Goal: Find specific page/section: Find specific page/section

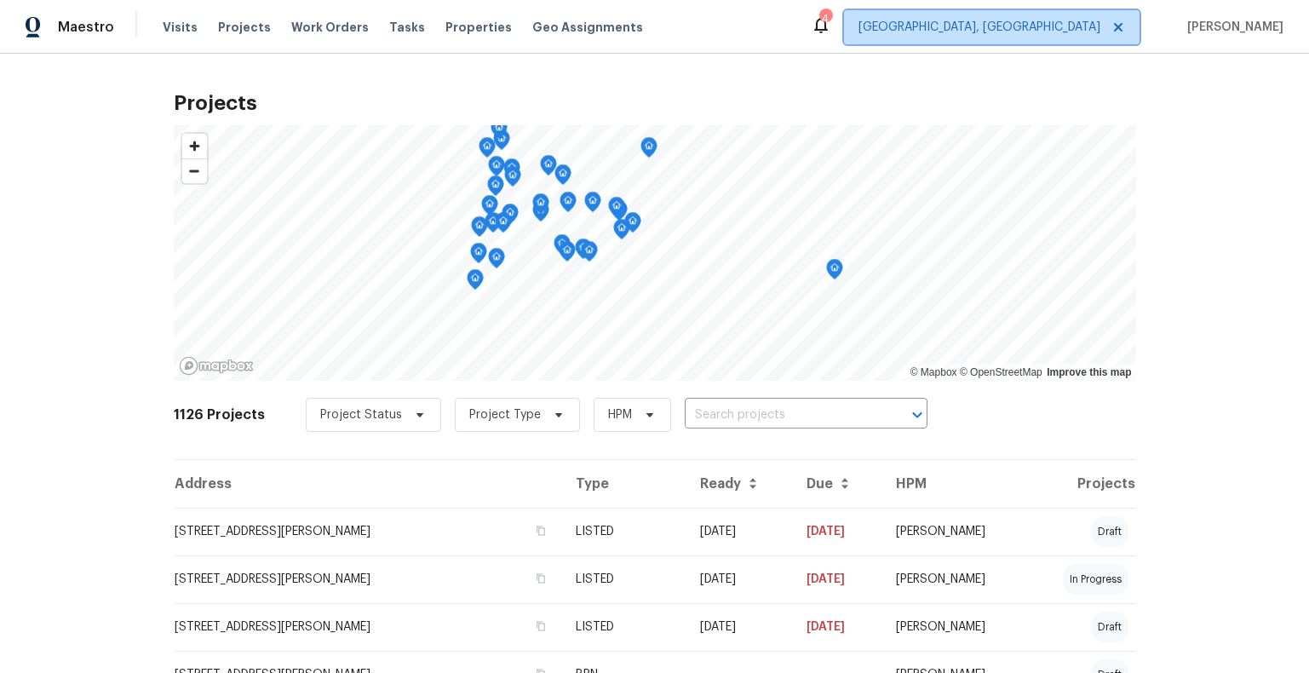
click at [1081, 32] on span "[GEOGRAPHIC_DATA], [GEOGRAPHIC_DATA]" at bounding box center [980, 27] width 242 height 17
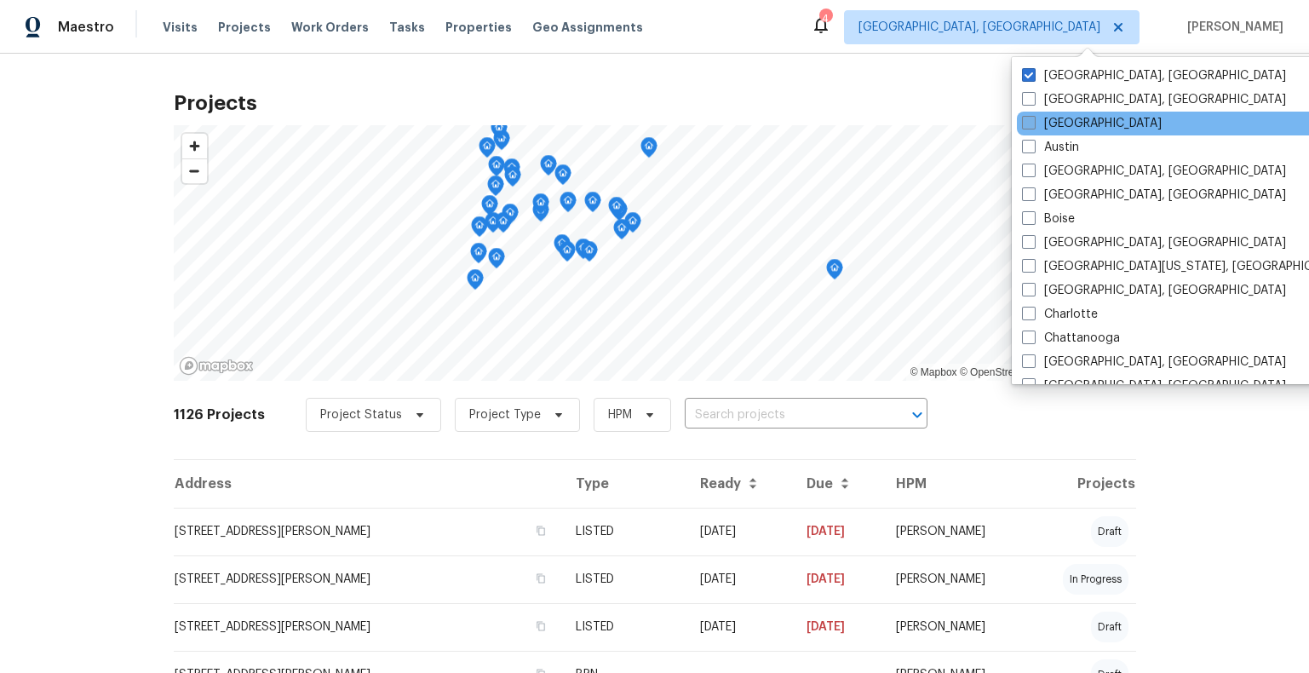
click at [1032, 124] on span at bounding box center [1029, 123] width 14 height 14
click at [1032, 124] on input "[GEOGRAPHIC_DATA]" at bounding box center [1027, 120] width 11 height 11
checkbox input "true"
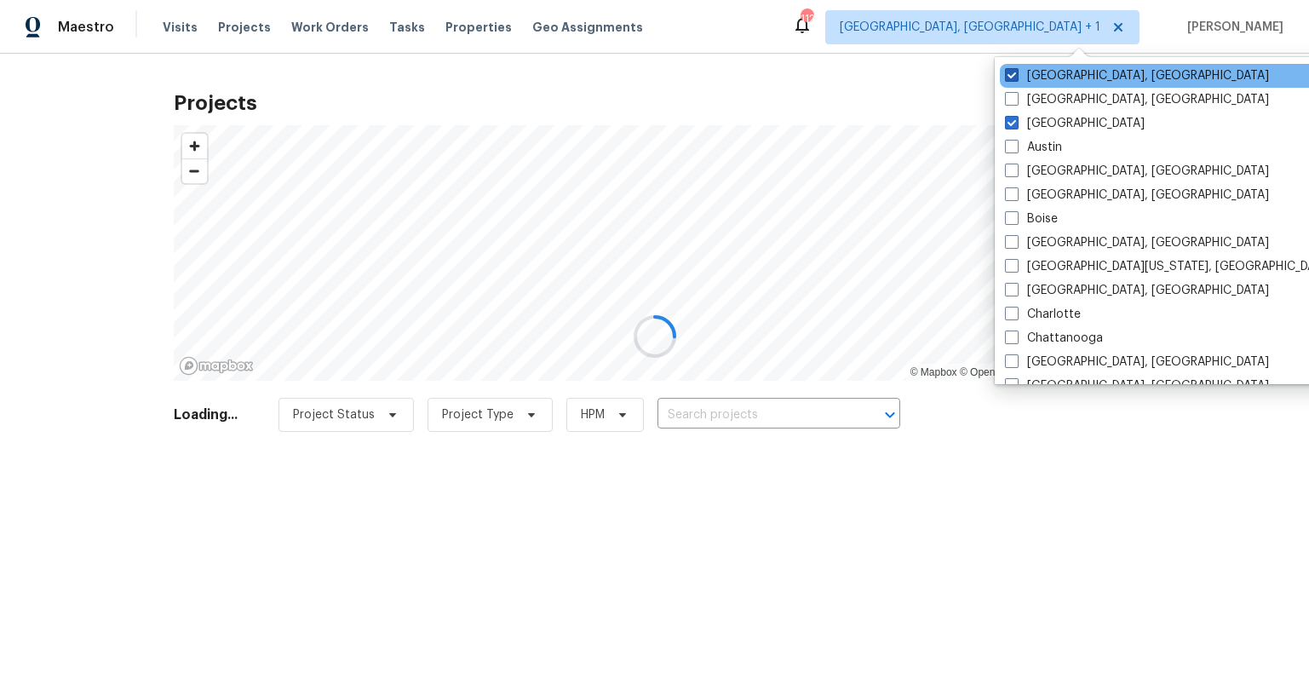
click at [1012, 76] on span at bounding box center [1012, 75] width 14 height 14
click at [1012, 76] on input "Albuquerque, NM" at bounding box center [1010, 72] width 11 height 11
checkbox input "false"
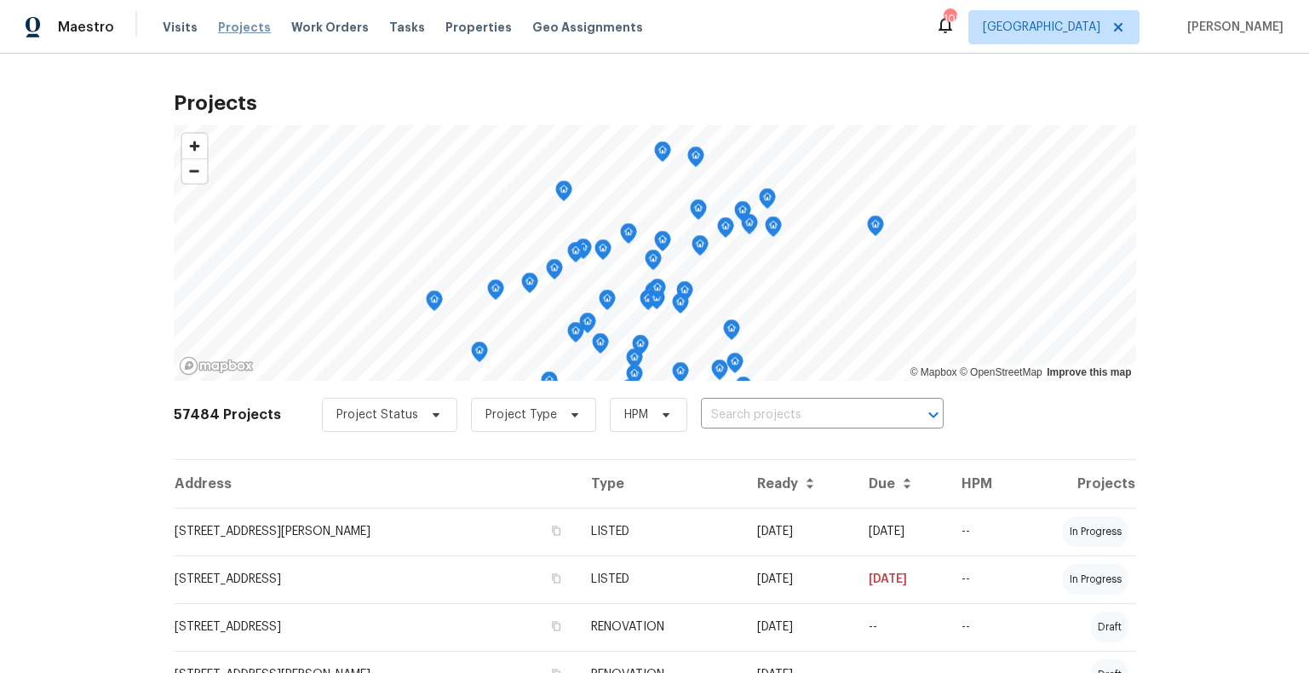
click at [244, 26] on span "Projects" at bounding box center [244, 27] width 53 height 17
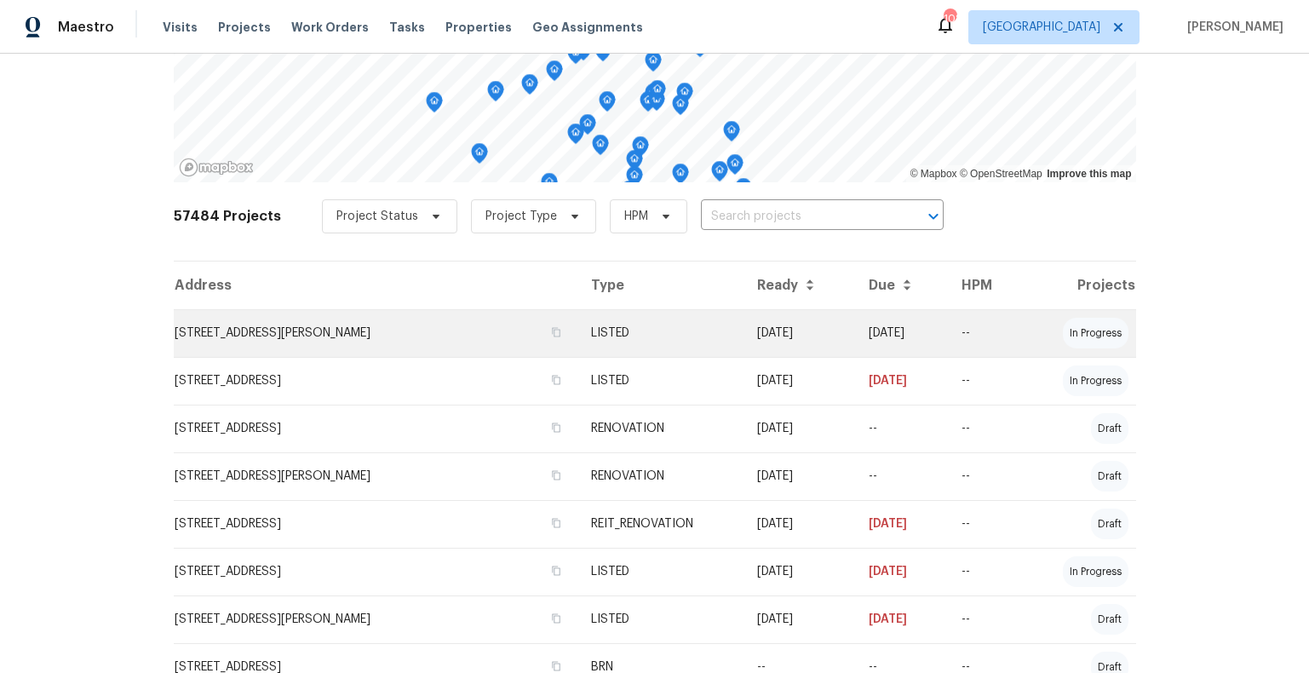
scroll to position [241, 0]
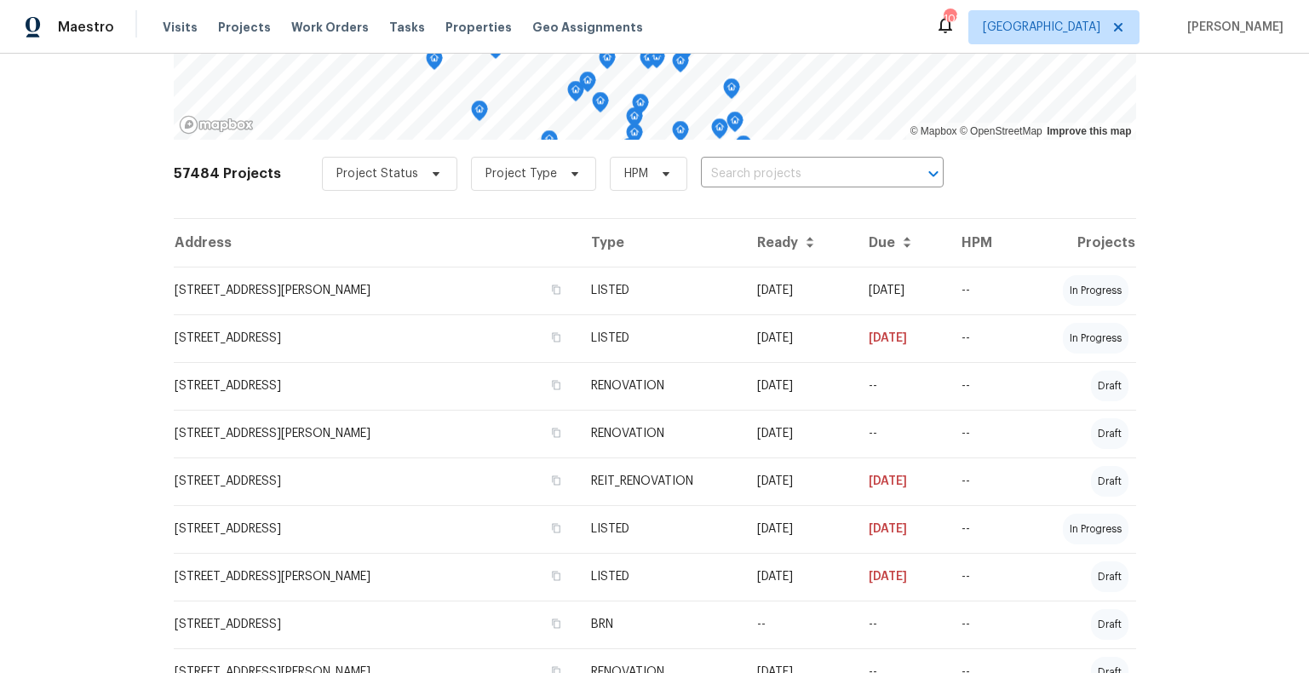
click at [302, 384] on td "[STREET_ADDRESS]" at bounding box center [376, 386] width 405 height 48
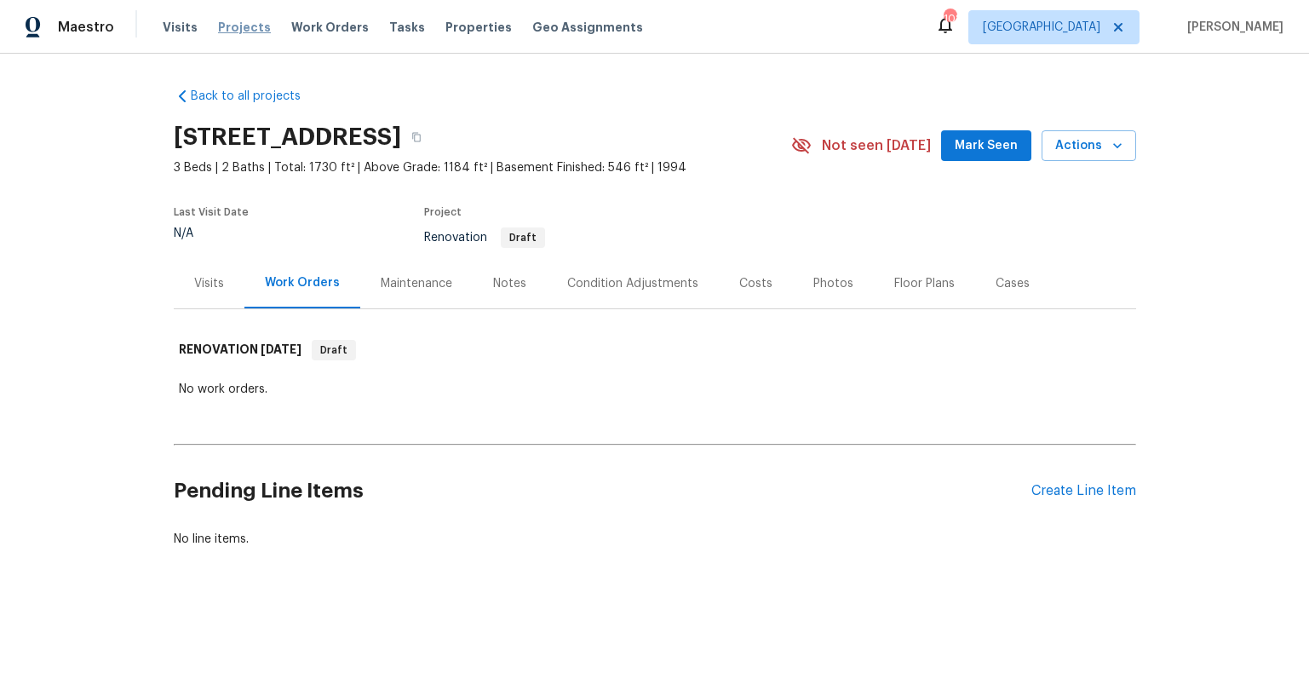
click at [236, 25] on span "Projects" at bounding box center [244, 27] width 53 height 17
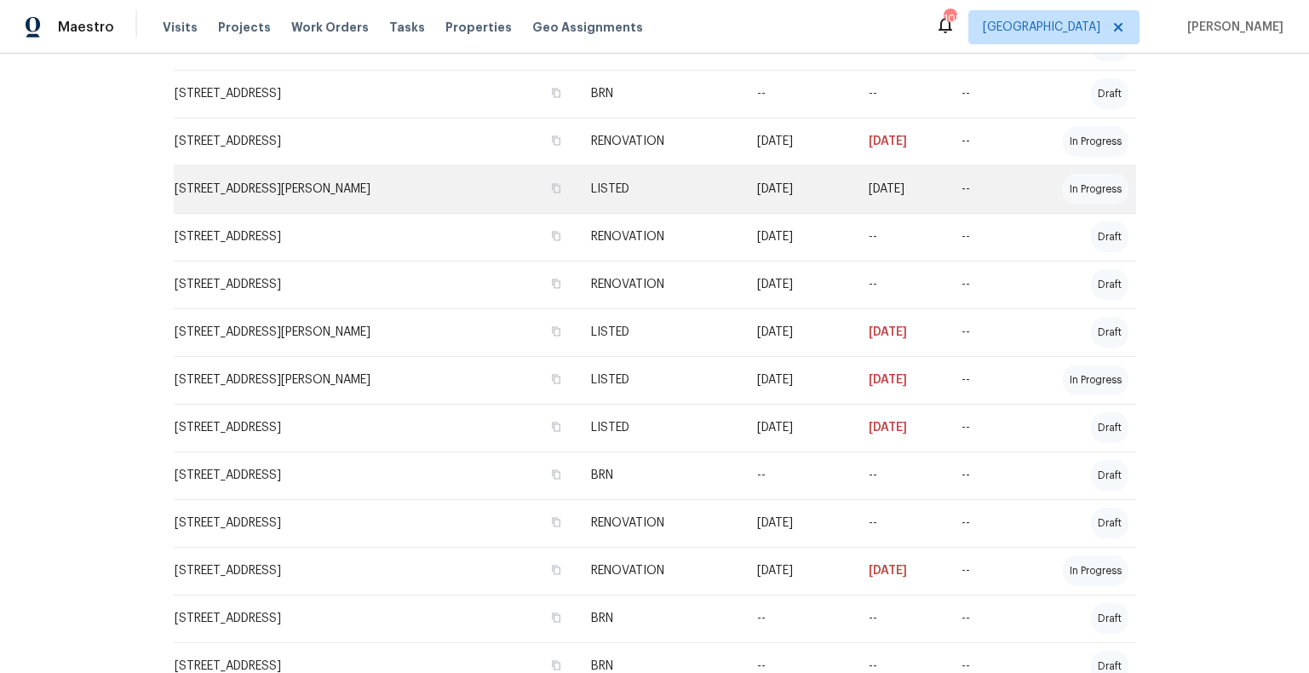
scroll to position [1185, 0]
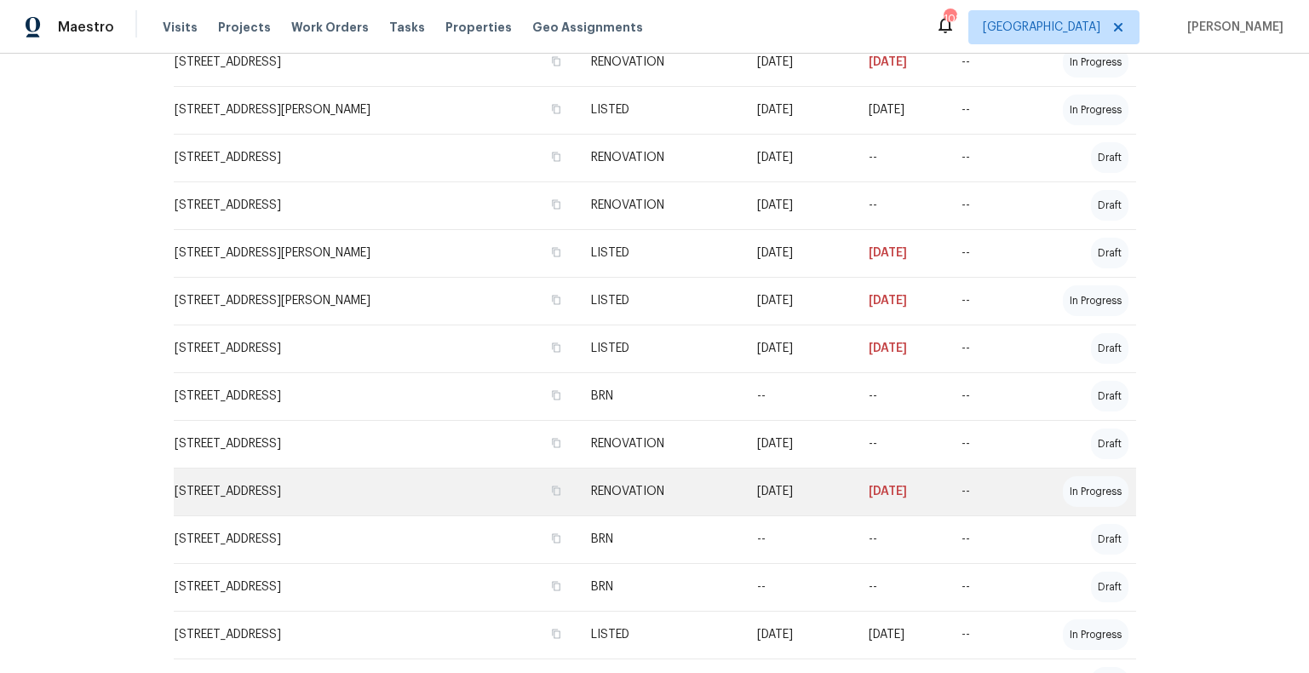
click at [317, 490] on td "[STREET_ADDRESS]" at bounding box center [376, 492] width 405 height 48
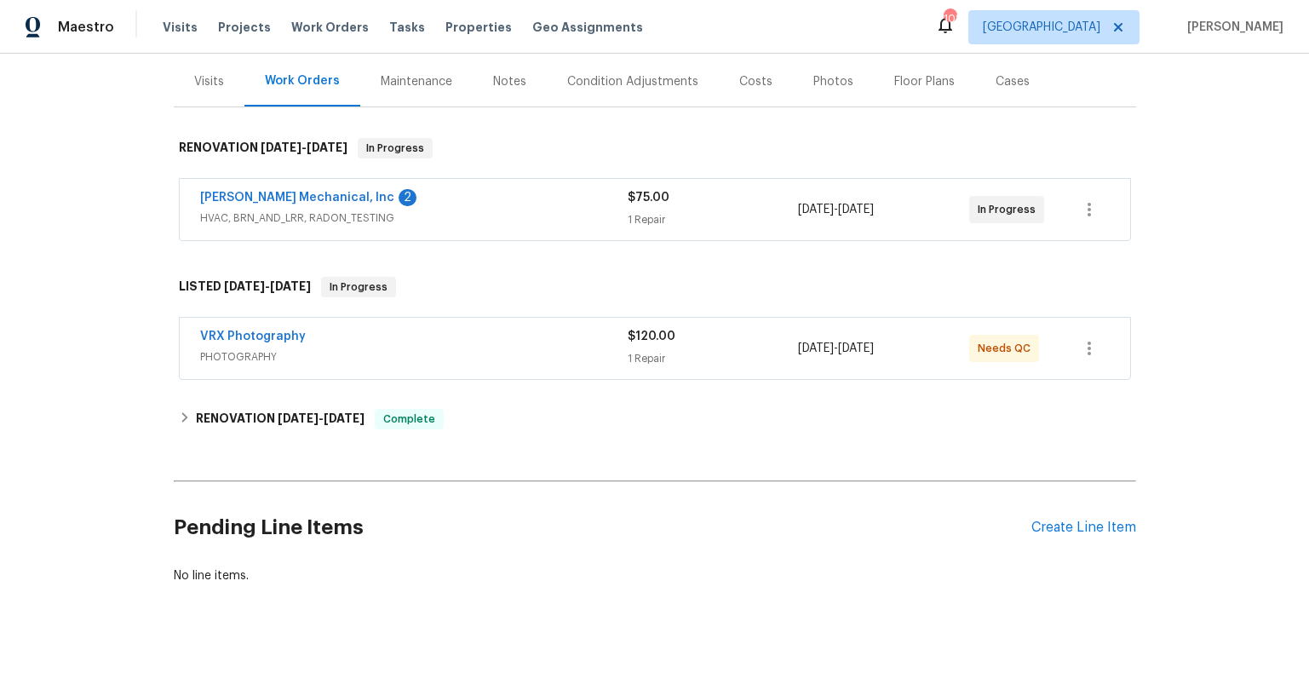
scroll to position [210, 0]
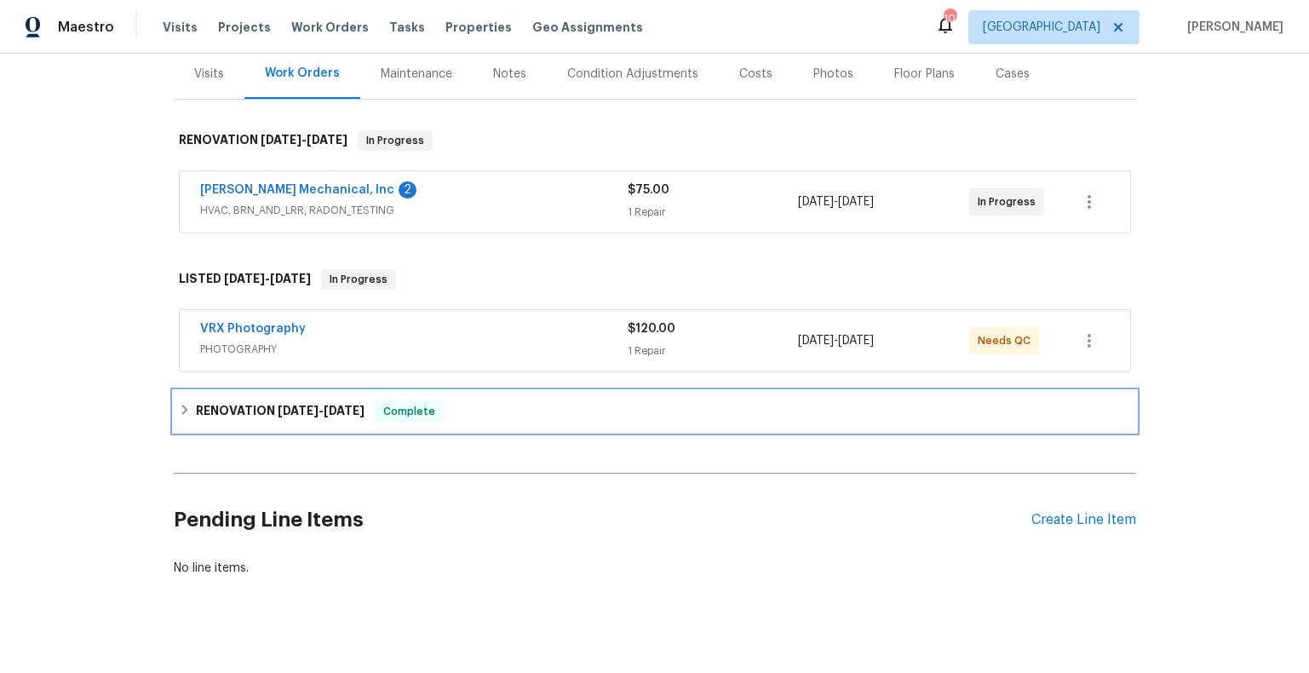
click at [260, 411] on h6 "RENOVATION [DATE] - [DATE]" at bounding box center [280, 411] width 169 height 20
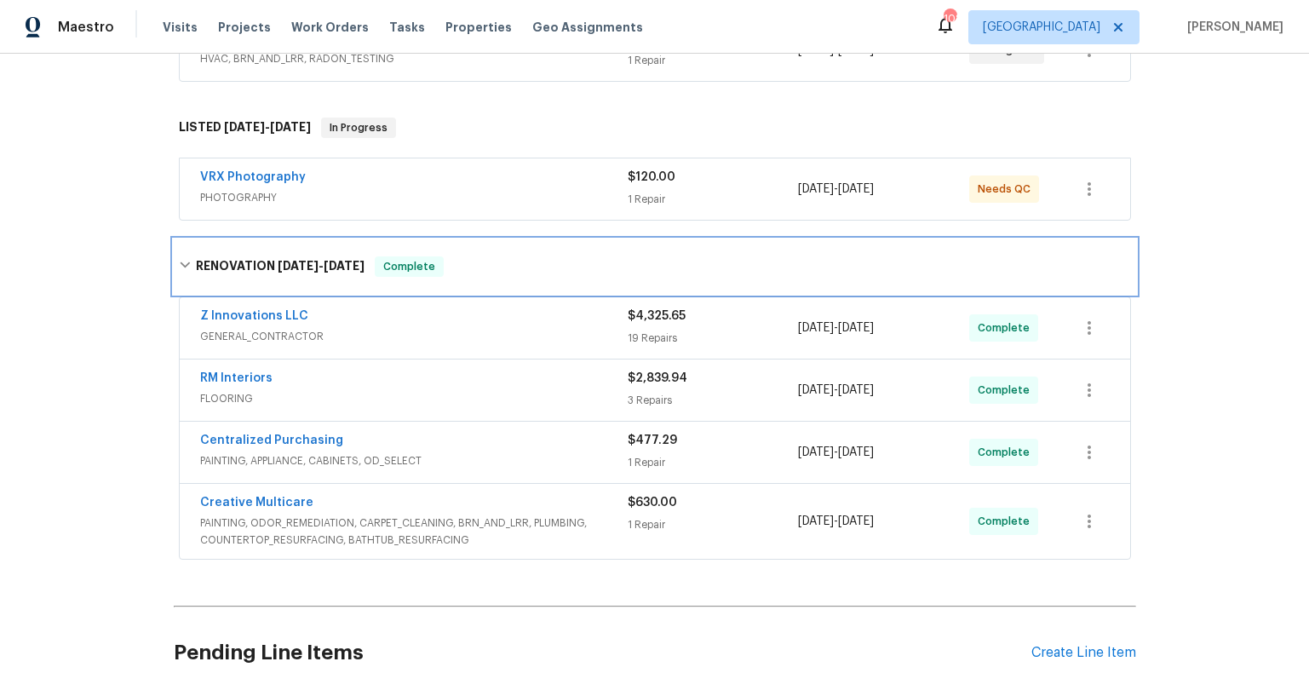
scroll to position [380, 0]
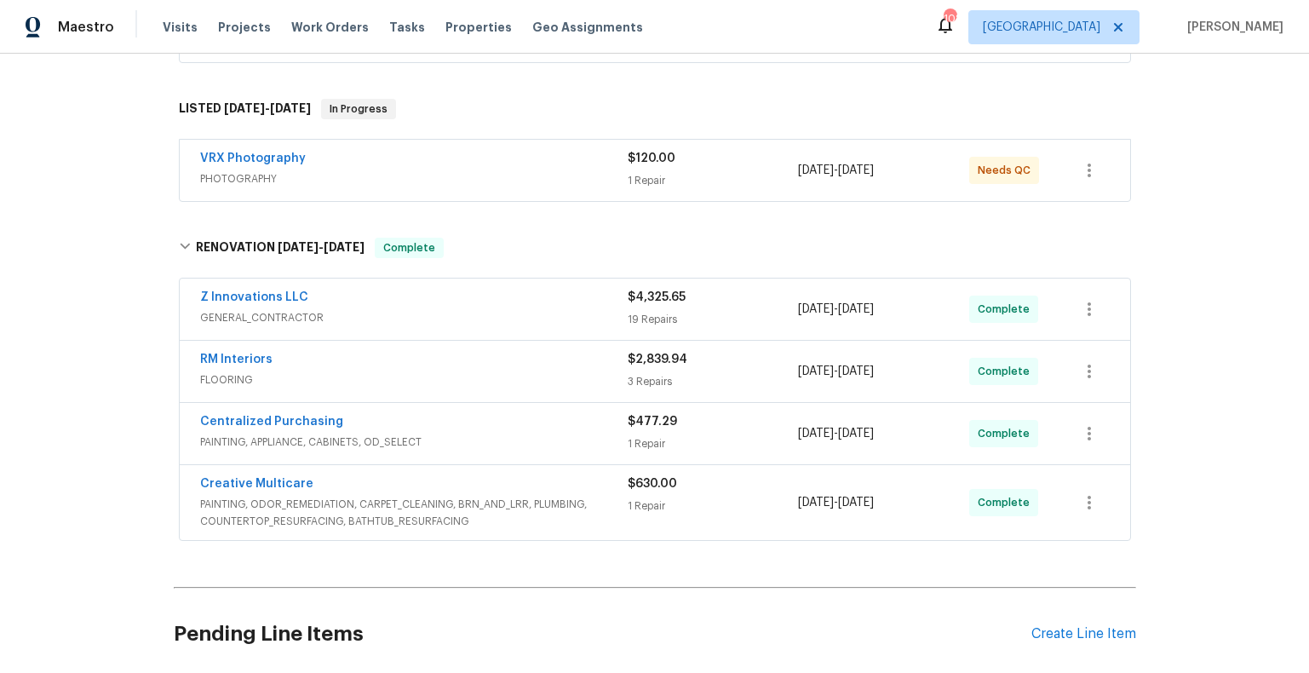
click at [511, 313] on span "GENERAL_CONTRACTOR" at bounding box center [414, 317] width 428 height 17
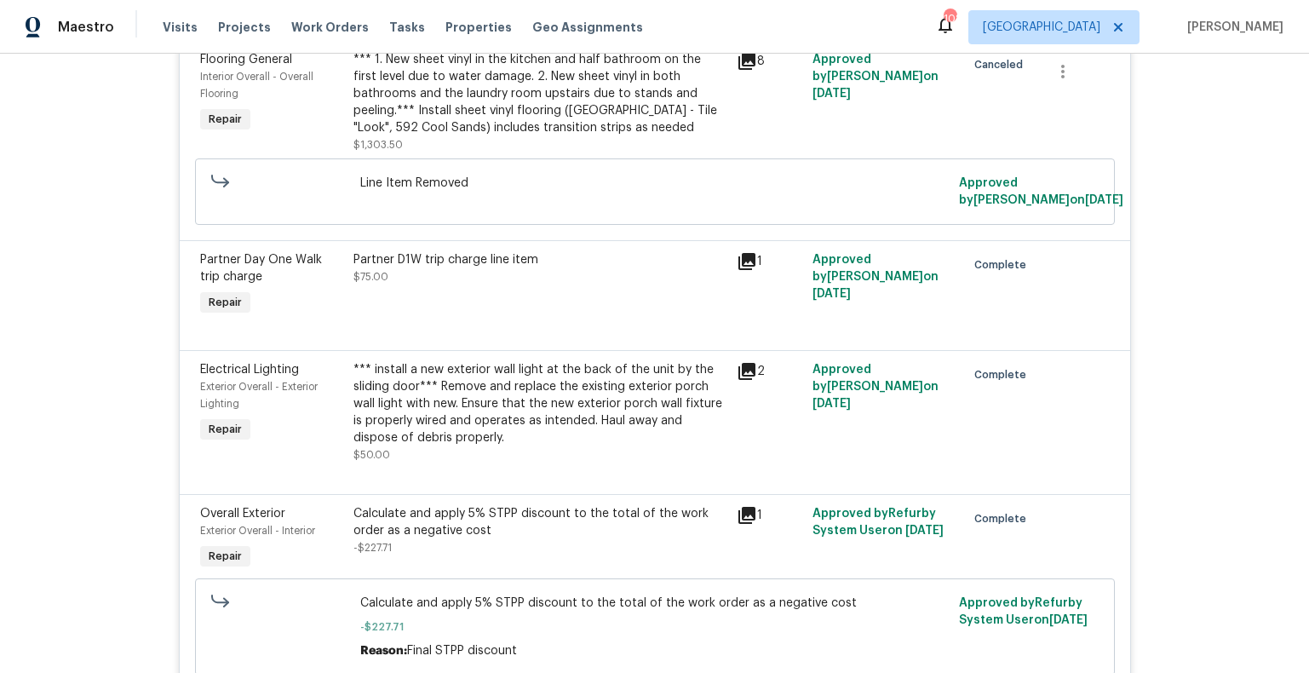
scroll to position [727, 0]
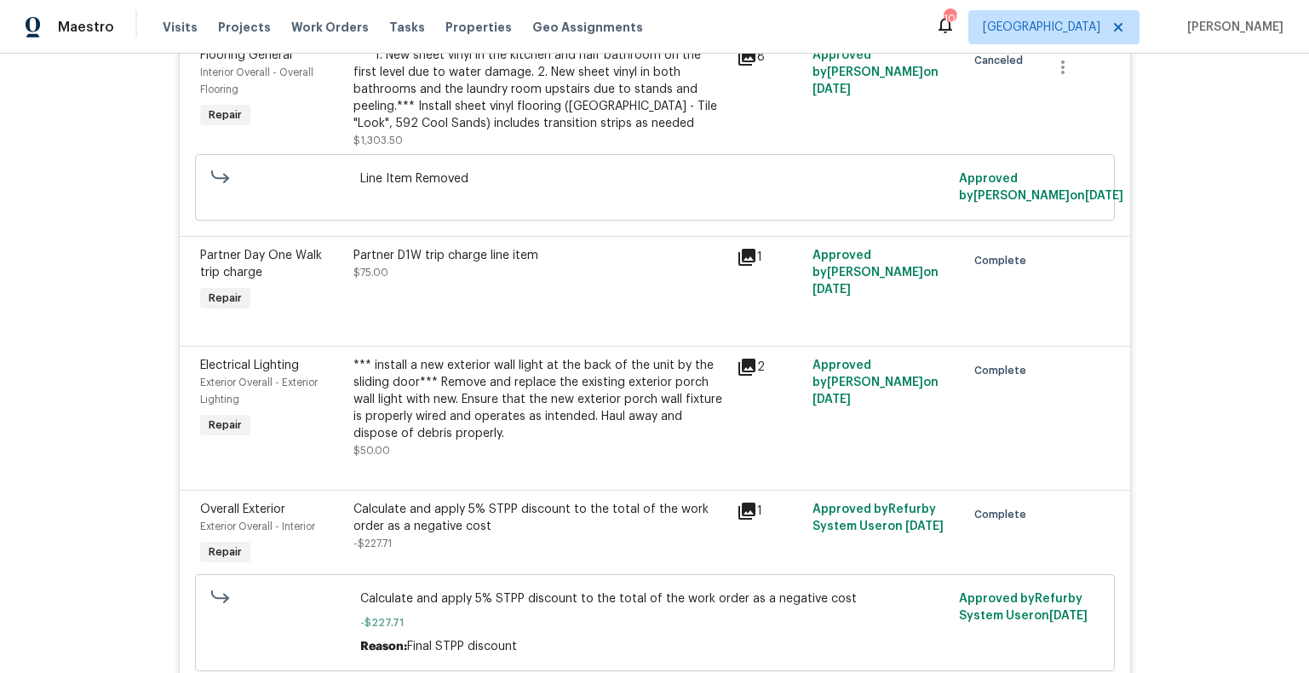
click at [443, 256] on div "Partner D1W trip charge line item" at bounding box center [539, 255] width 373 height 17
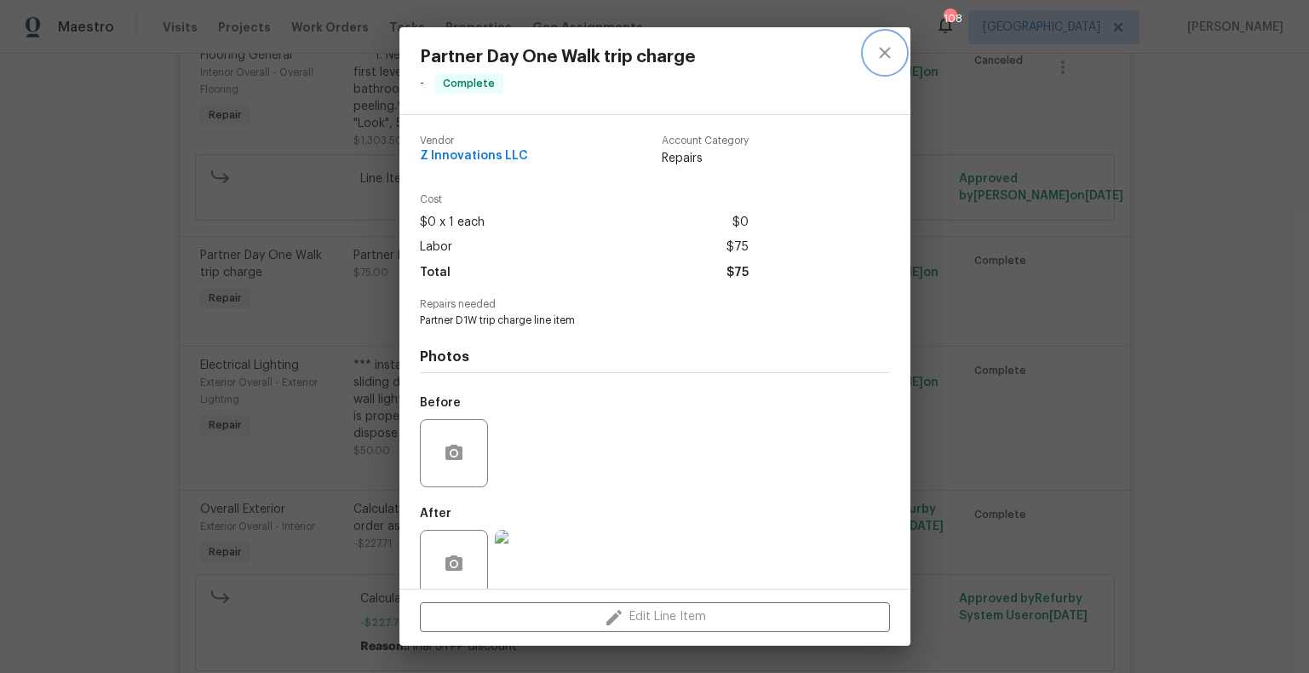
click at [881, 51] on icon "close" at bounding box center [885, 53] width 20 height 20
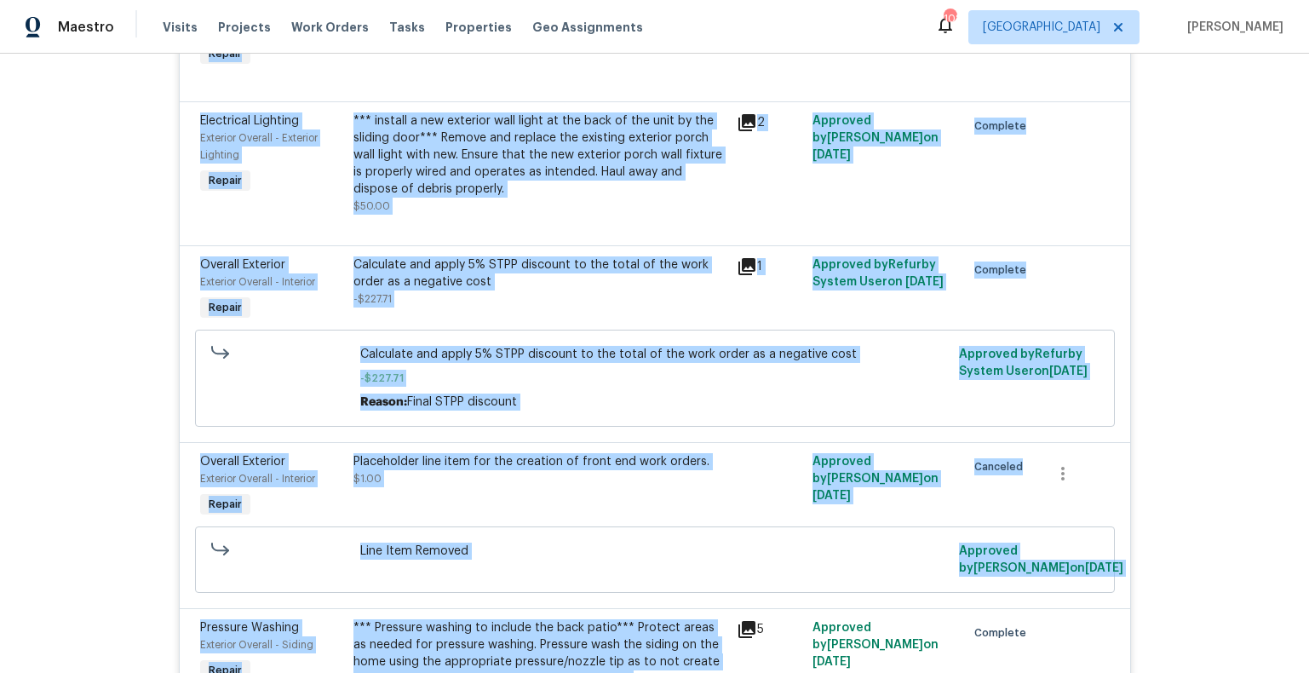
scroll to position [1023, 0]
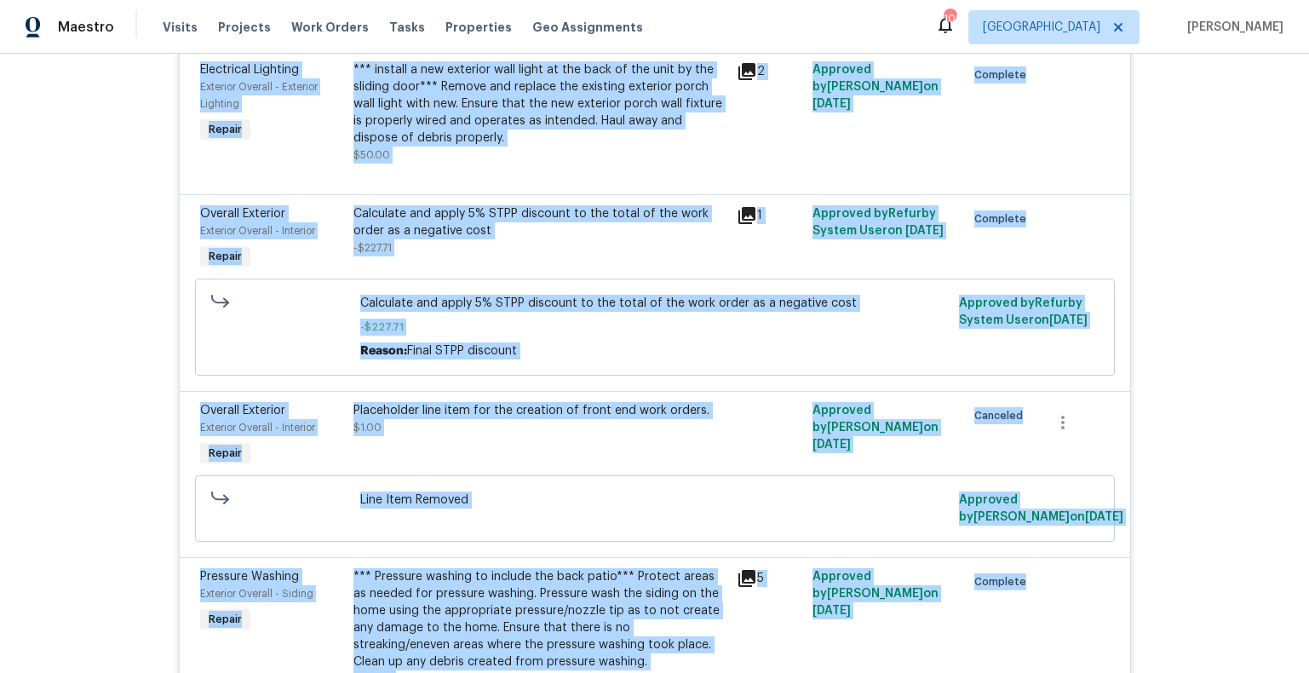
drag, startPoint x: 198, startPoint y: 393, endPoint x: 1037, endPoint y: 671, distance: 884.0
click at [1036, 672] on html "Maestro Visits Projects Work Orders Tasks Properties Geo Assignments 108 [GEOGR…" at bounding box center [654, 336] width 1309 height 673
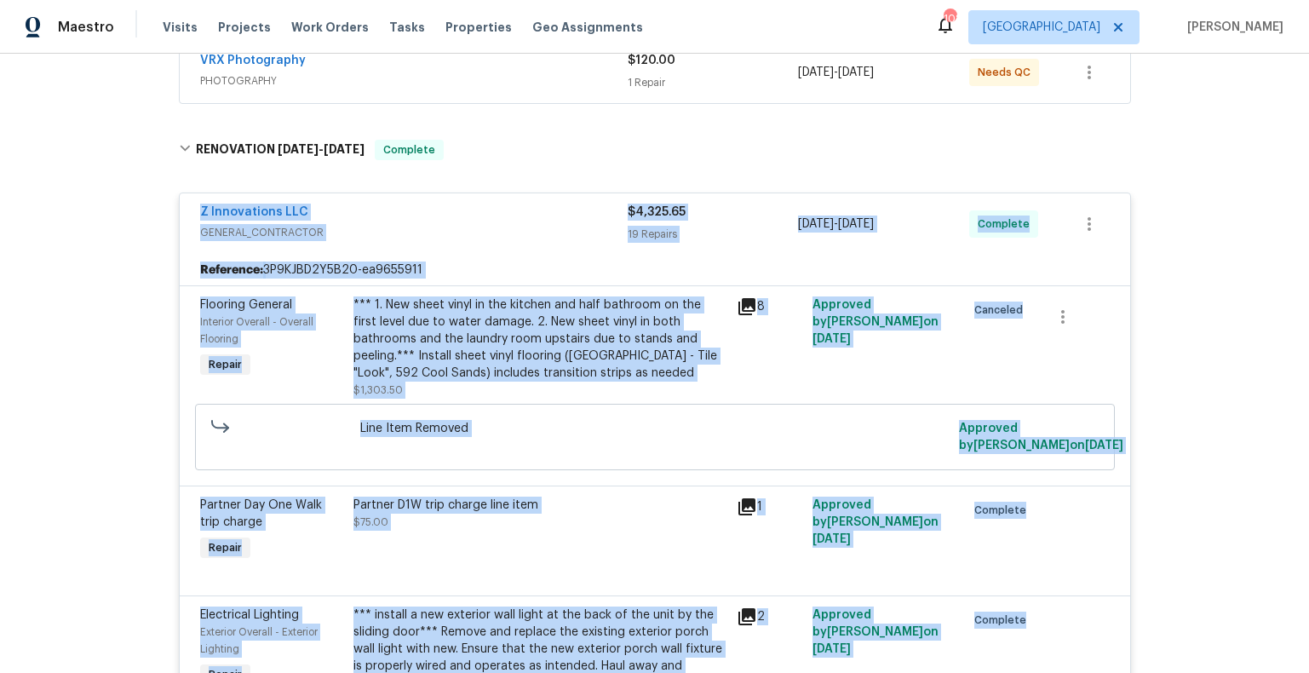
scroll to position [474, 0]
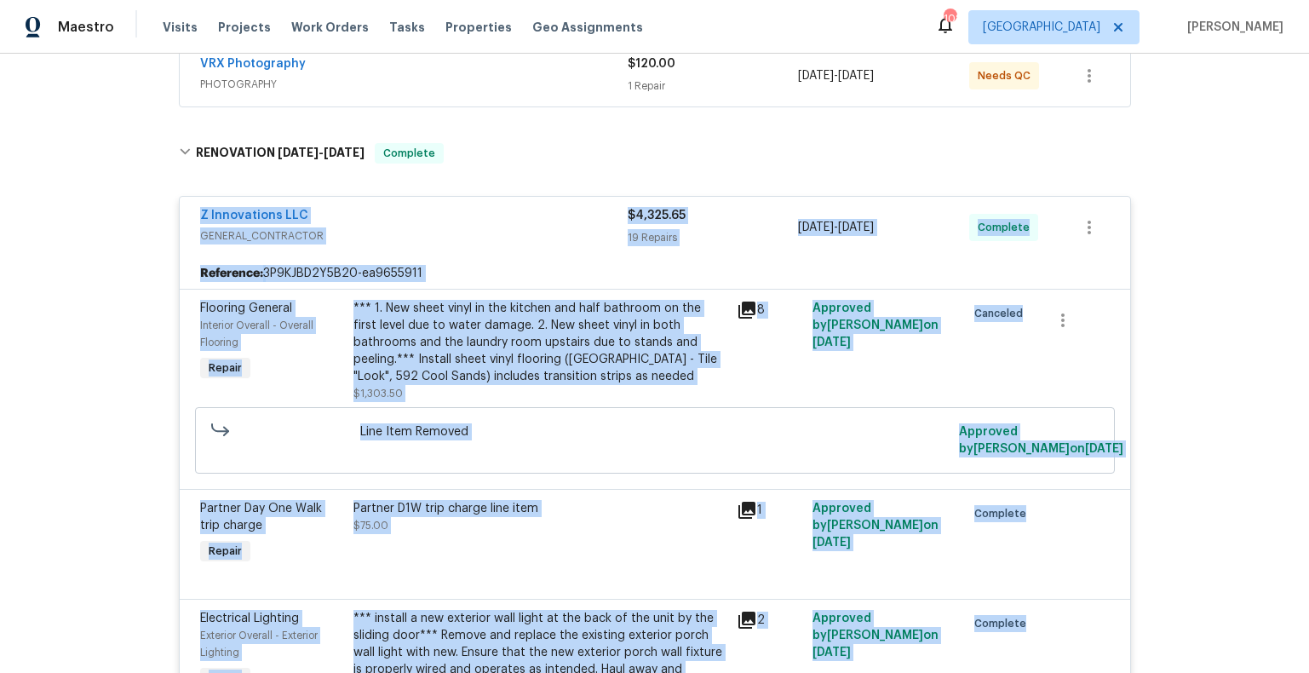
click at [394, 215] on div "Z Innovations LLC" at bounding box center [414, 217] width 428 height 20
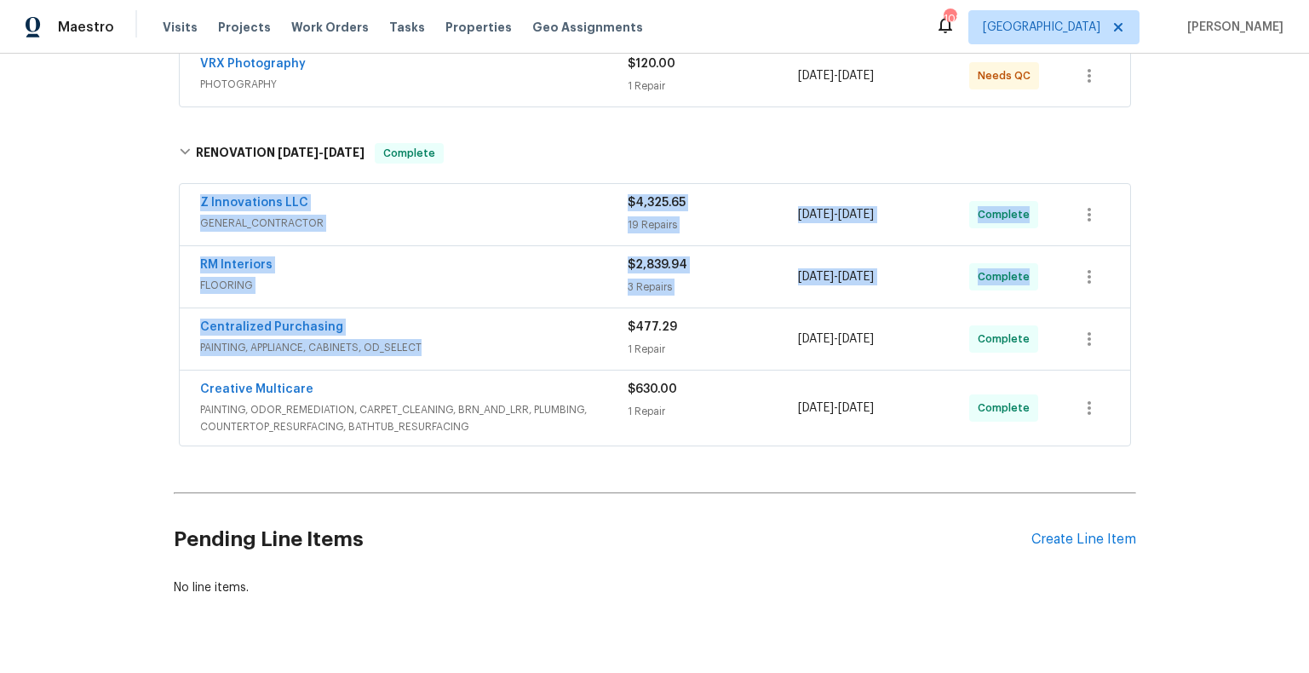
drag, startPoint x: 198, startPoint y: 190, endPoint x: 597, endPoint y: 282, distance: 409.1
click at [635, 313] on div "Z Innovations LLC GENERAL_CONTRACTOR $4,325.65 19 Repairs [DATE] - [DATE] Compl…" at bounding box center [655, 315] width 952 height 262
click at [521, 220] on span "GENERAL_CONTRACTOR" at bounding box center [414, 223] width 428 height 17
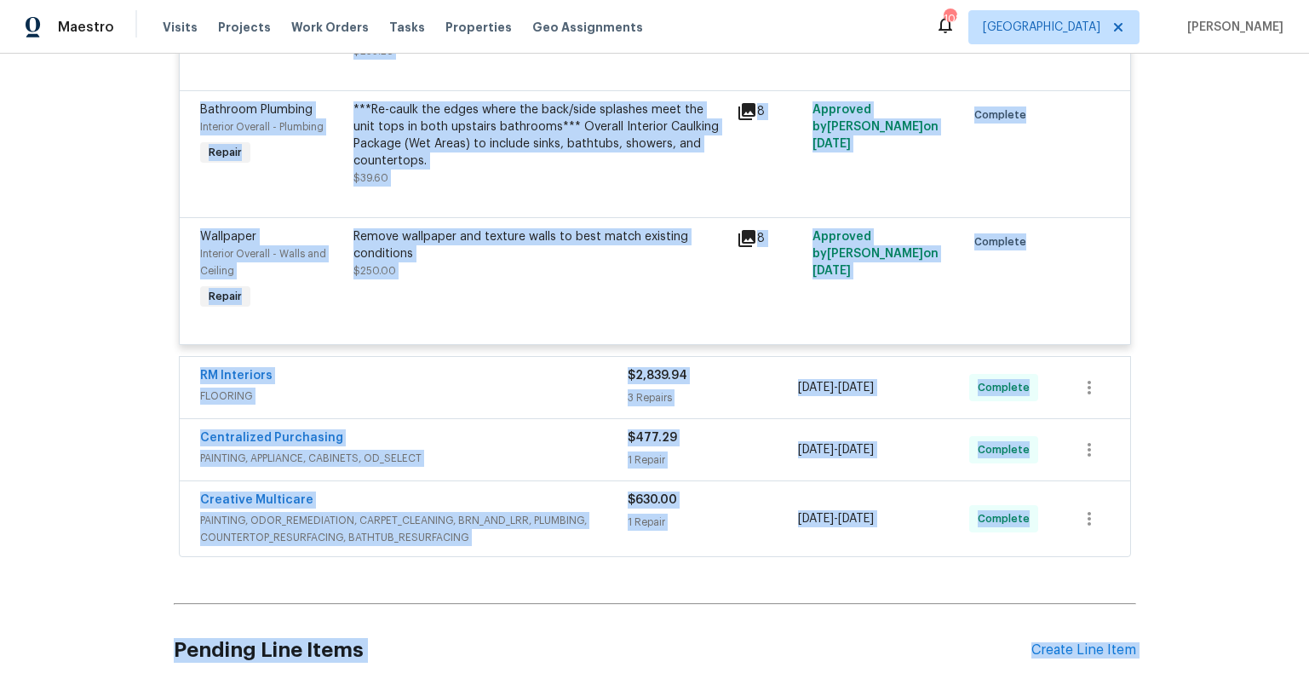
scroll to position [4156, 0]
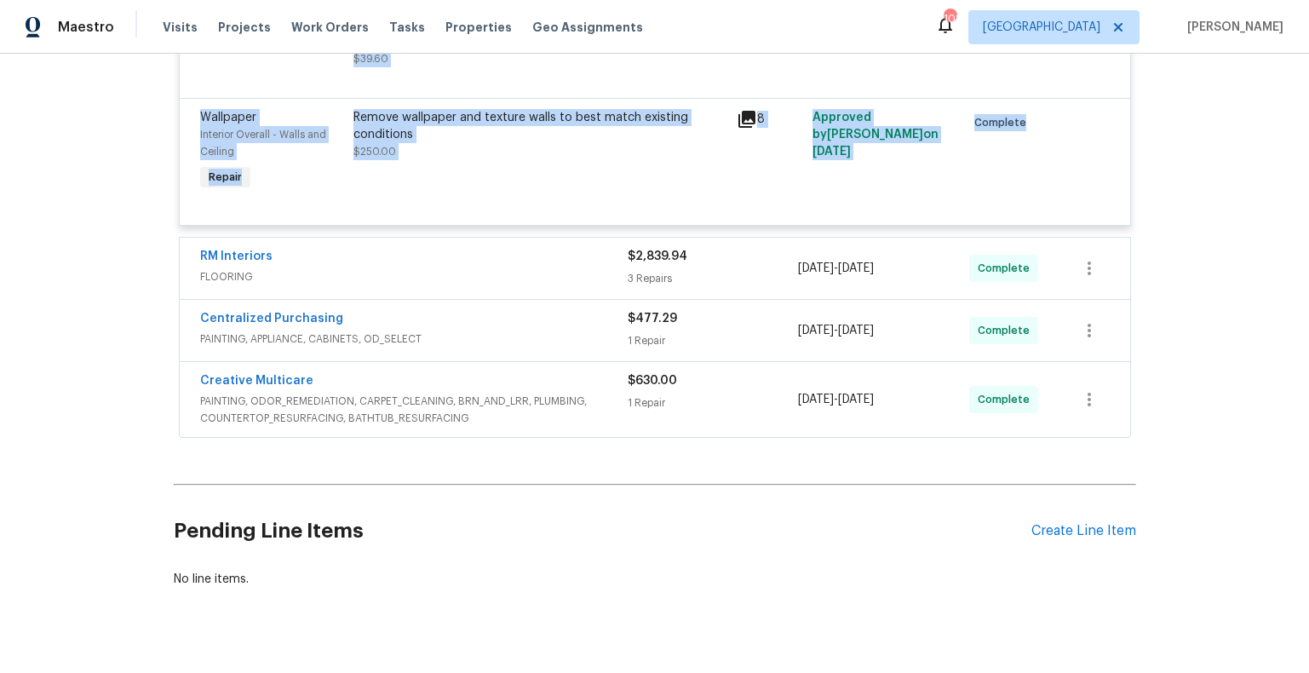
drag, startPoint x: 198, startPoint y: 205, endPoint x: 1042, endPoint y: 143, distance: 846.4
copy div "Z Innovations LLC GENERAL_CONTRACTOR $4,325.65 19 Repairs [DATE] - [DATE] Compl…"
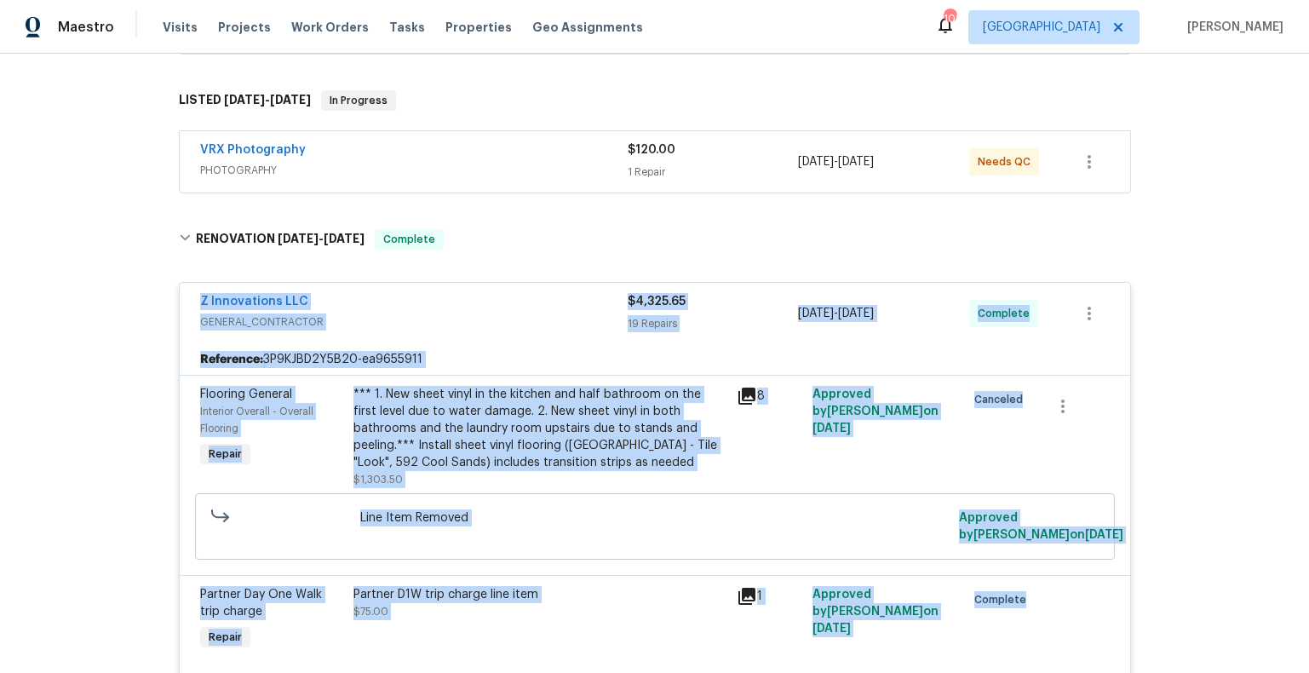
scroll to position [389, 0]
click at [749, 395] on icon at bounding box center [747, 395] width 20 height 20
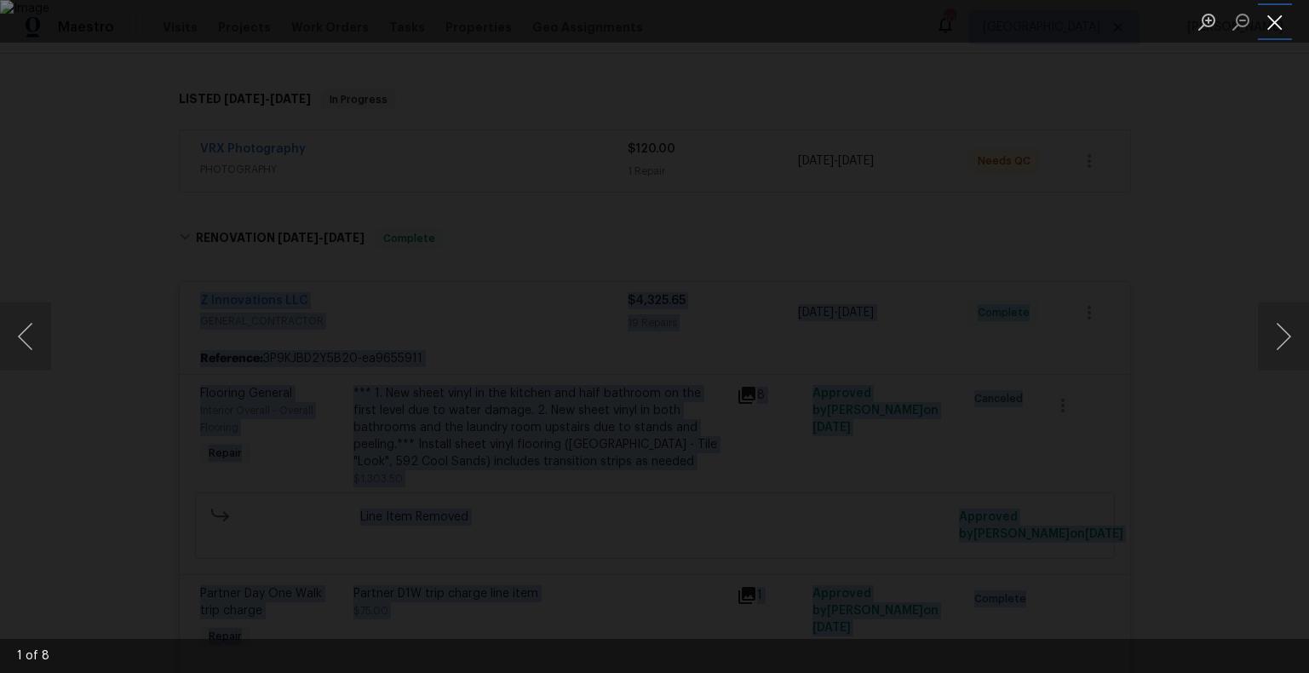
click at [1273, 20] on button "Close lightbox" at bounding box center [1275, 22] width 34 height 30
